Goal: Check status: Check status

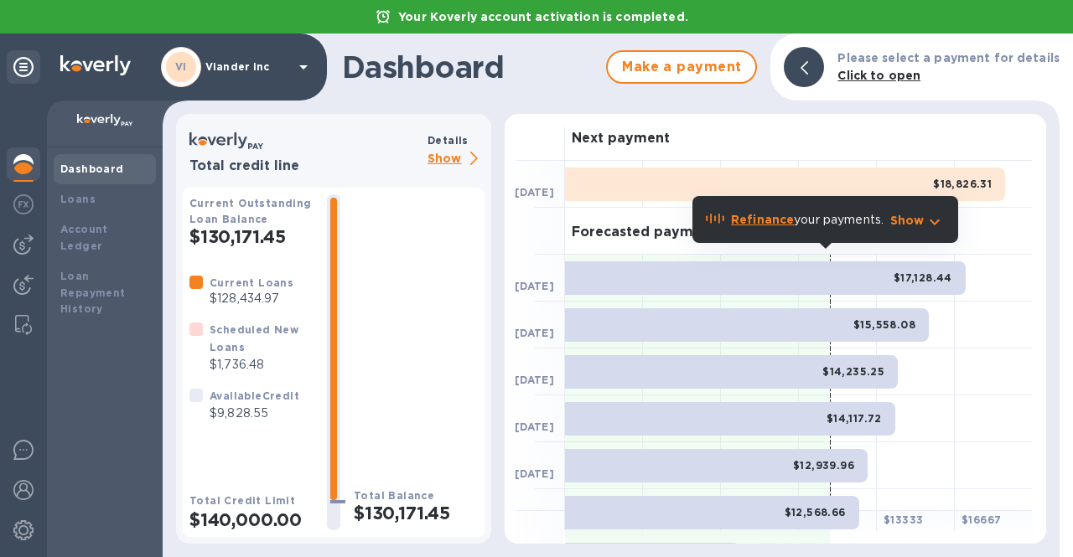
click at [453, 158] on p "Show" at bounding box center [455, 159] width 57 height 21
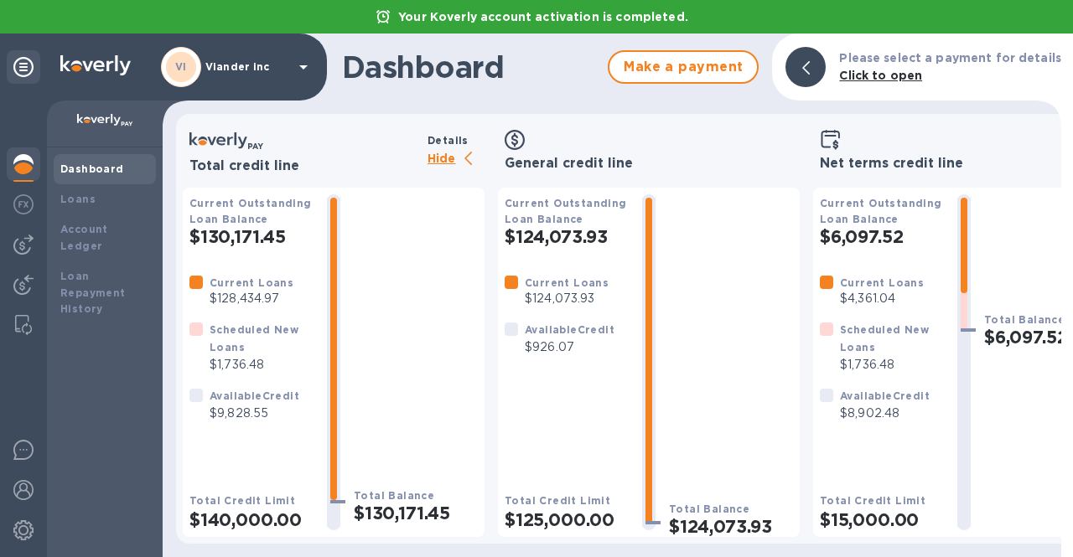
click at [292, 72] on div "VI Viander inc" at bounding box center [237, 67] width 153 height 40
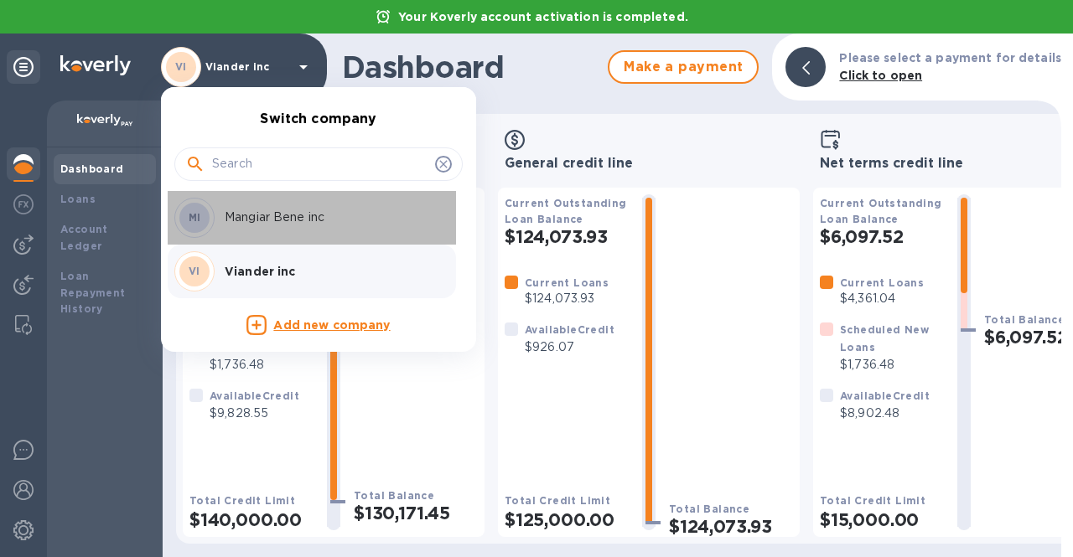
click at [292, 228] on div "MI Mangiar Bene inc" at bounding box center [304, 218] width 261 height 40
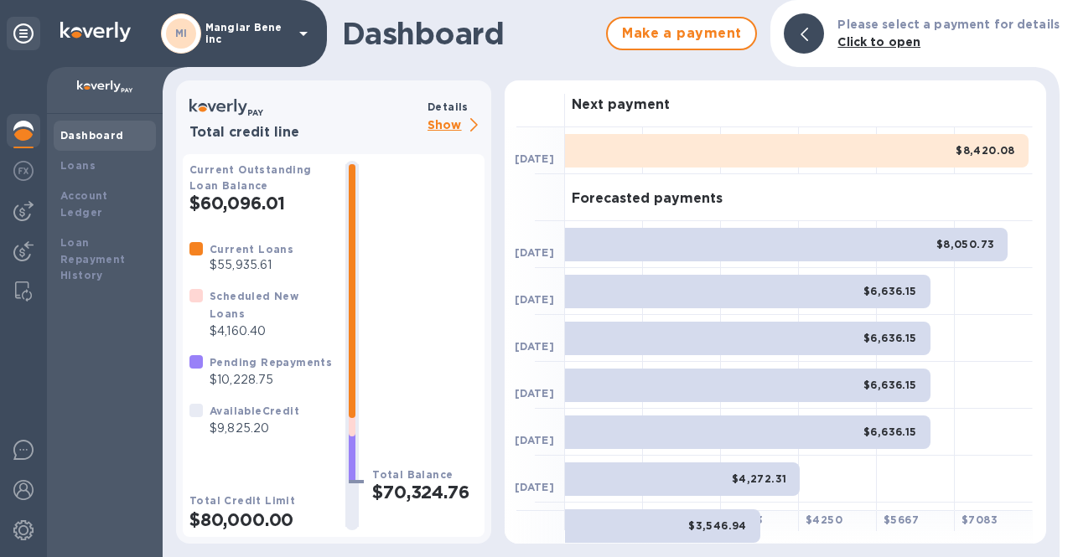
click at [257, 34] on p "Mangiar Bene inc" at bounding box center [247, 33] width 84 height 23
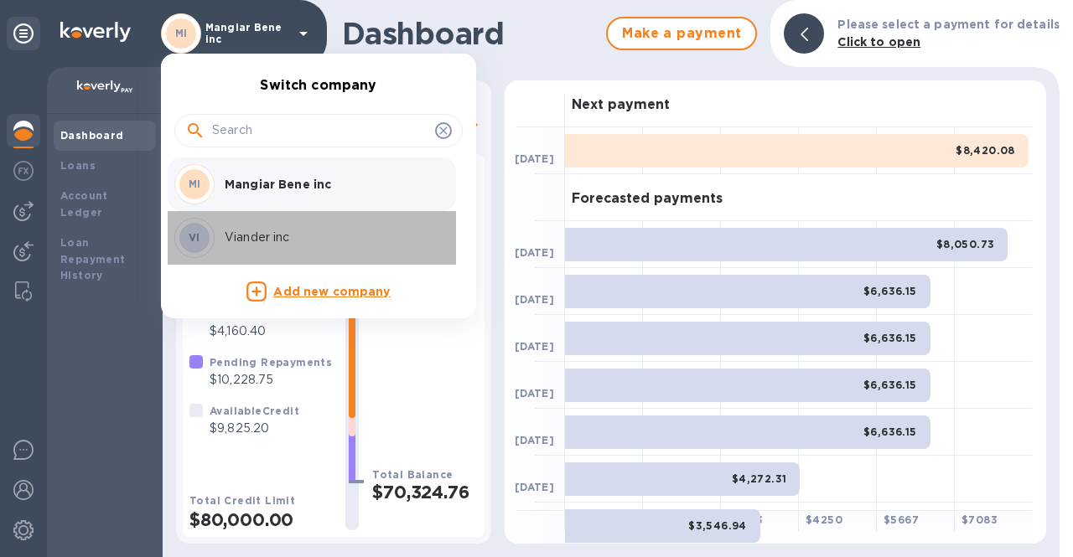
click at [258, 236] on p "Viander inc" at bounding box center [330, 238] width 211 height 18
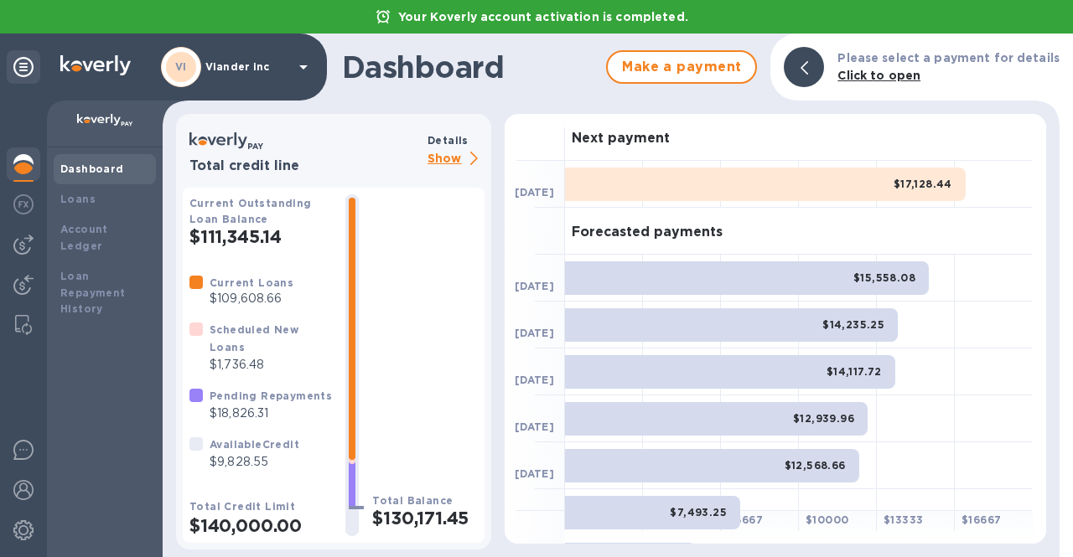
click at [446, 158] on p "Show" at bounding box center [455, 159] width 57 height 21
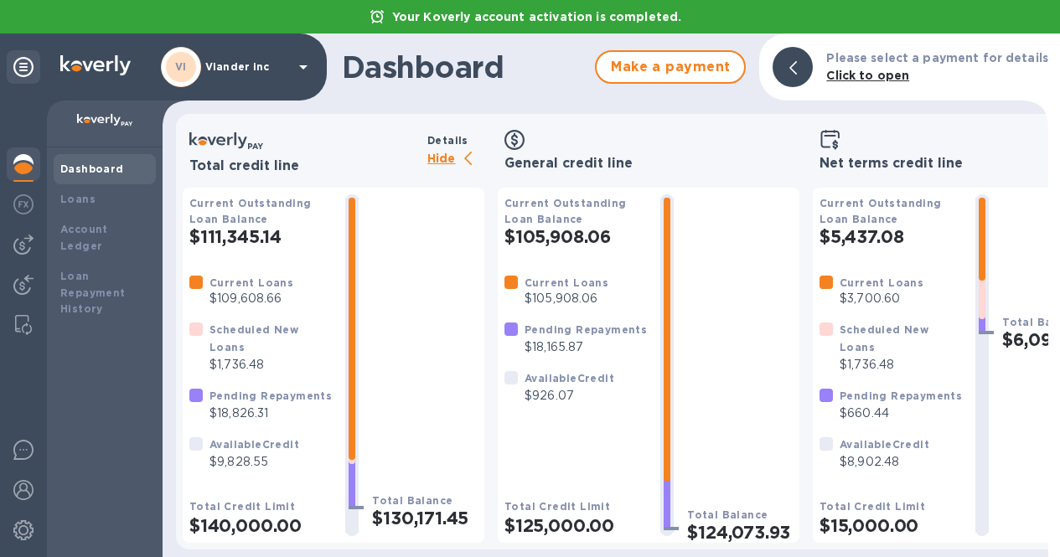
scroll to position [8, 0]
click at [245, 68] on p "Viander inc" at bounding box center [247, 67] width 84 height 12
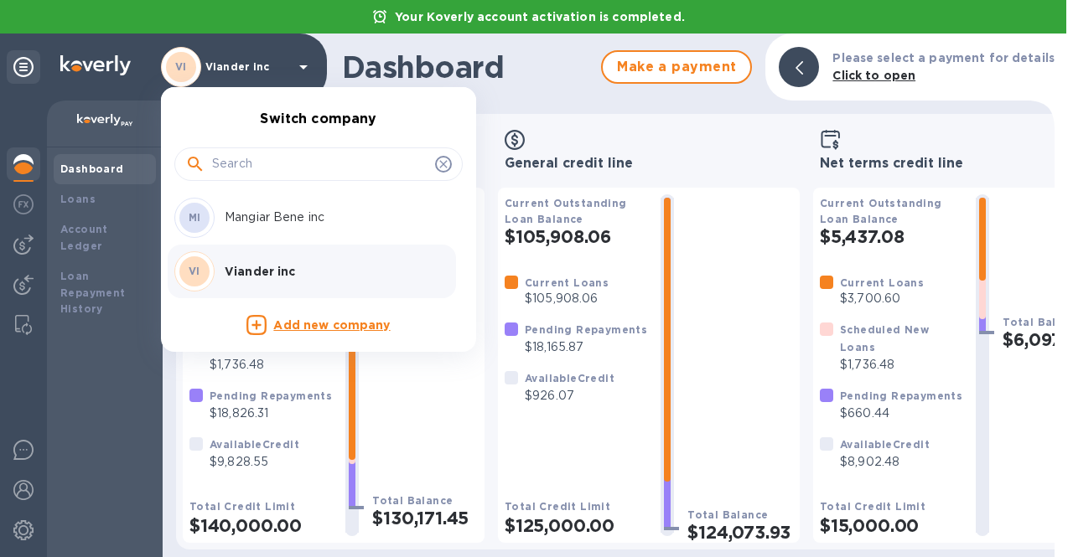
click at [265, 216] on p "Mangiar Bene inc" at bounding box center [330, 218] width 211 height 18
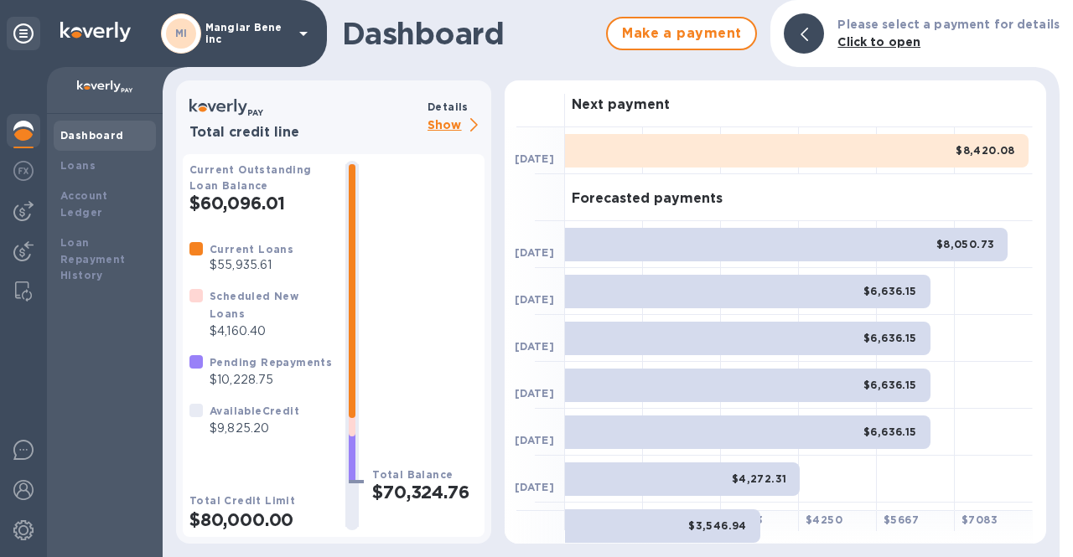
click at [442, 127] on p "Show" at bounding box center [455, 126] width 57 height 21
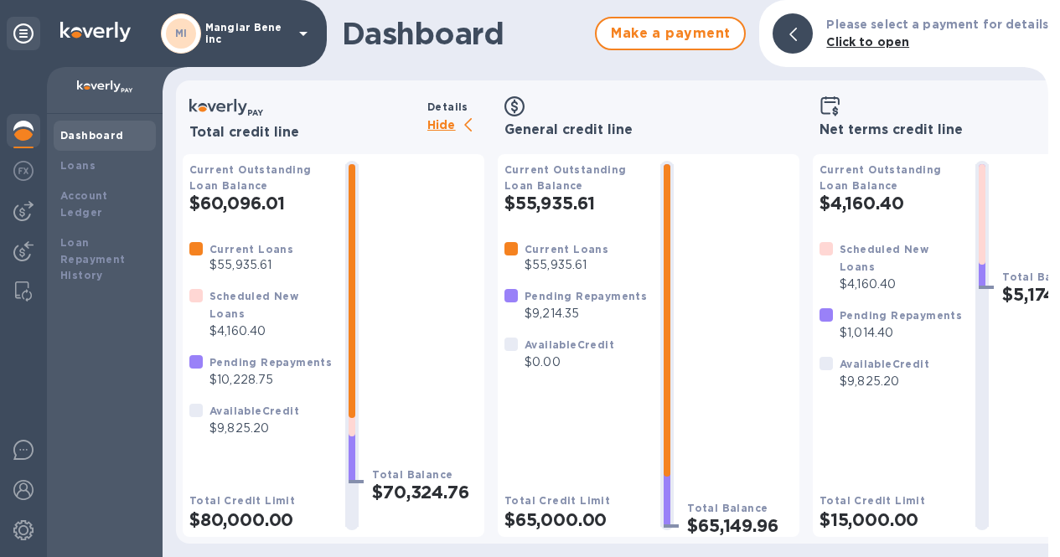
click at [442, 127] on p "Hide" at bounding box center [455, 126] width 57 height 21
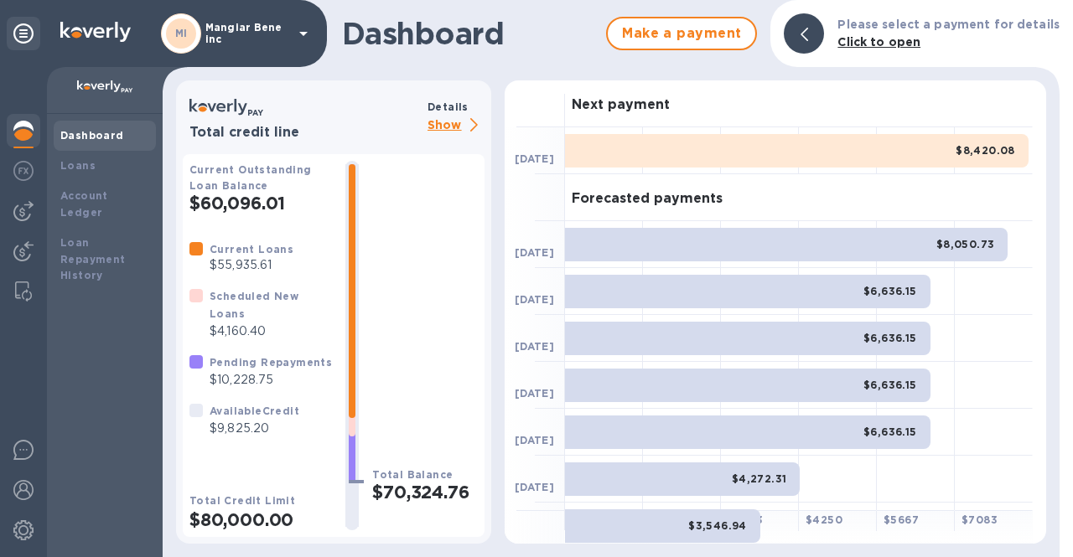
click at [28, 132] on img at bounding box center [23, 131] width 20 height 20
click at [442, 130] on p "Show" at bounding box center [455, 126] width 57 height 21
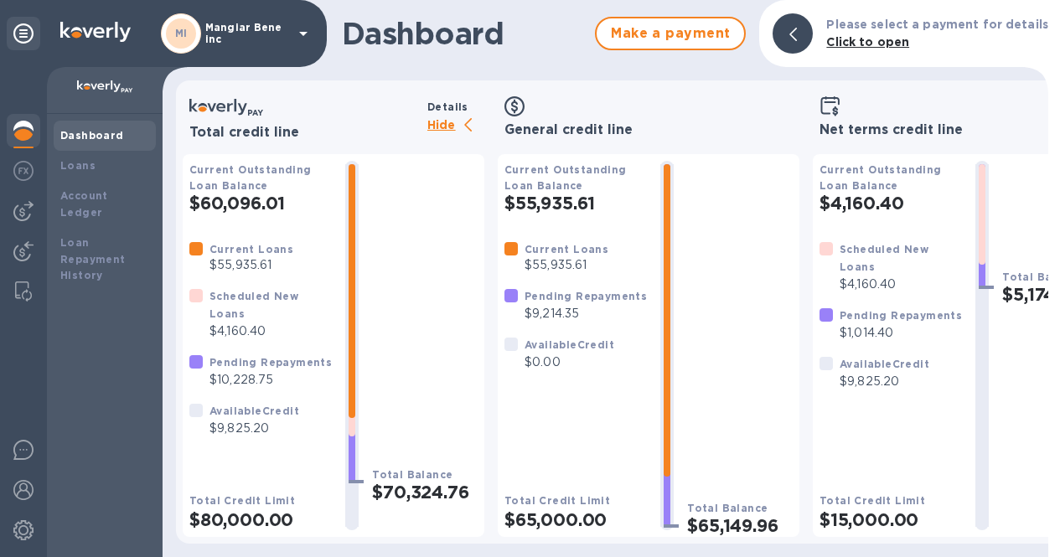
click at [441, 128] on p "Hide" at bounding box center [455, 126] width 57 height 21
